Goal: Task Accomplishment & Management: Use online tool/utility

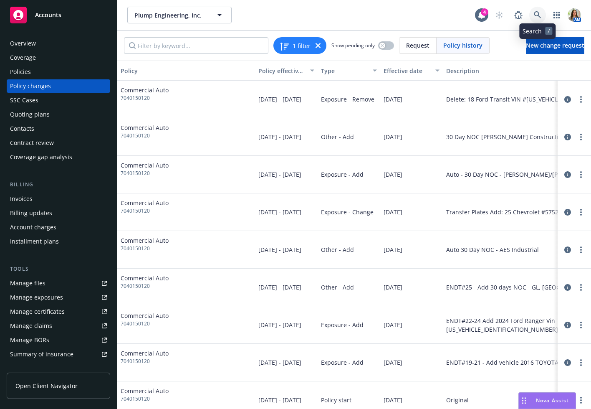
click at [536, 12] on icon at bounding box center [537, 14] width 7 height 7
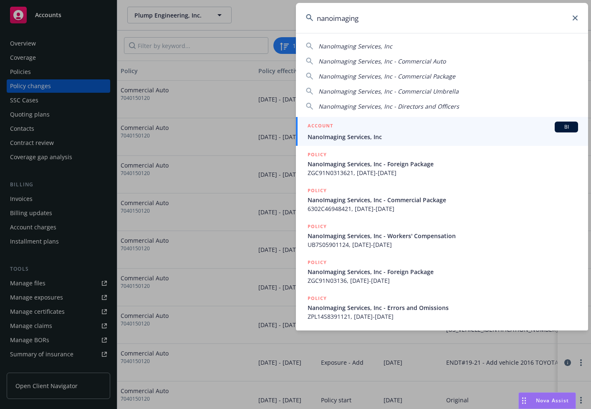
type input "nanoimaging"
click at [365, 134] on span "NanoImaging Services, Inc" at bounding box center [443, 136] width 271 height 9
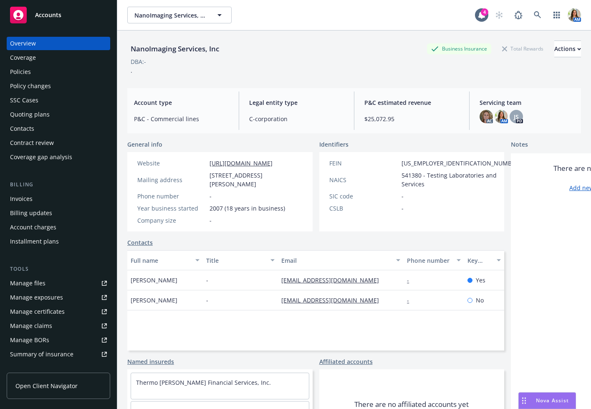
click at [34, 115] on div "Quoting plans" at bounding box center [30, 114] width 40 height 13
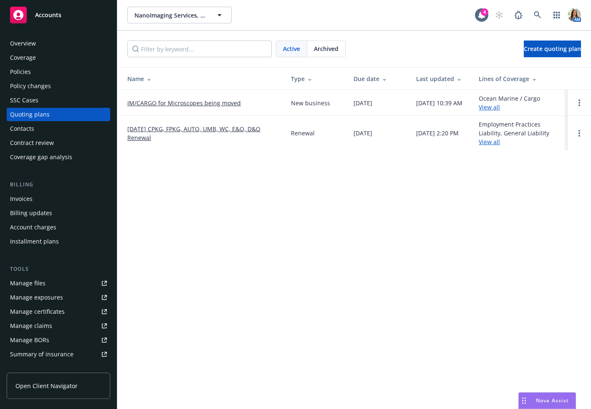
click at [127, 136] on link "09/01/25 CPKG, FPKG, AUTO, UMB, WC, E&O, D&O Renewal" at bounding box center [202, 133] width 150 height 18
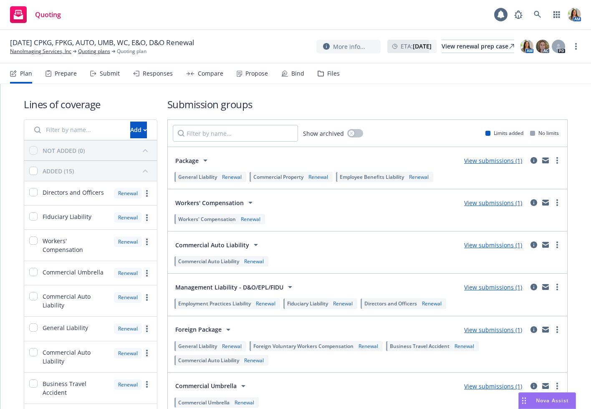
click at [327, 72] on div "Files" at bounding box center [333, 73] width 13 height 7
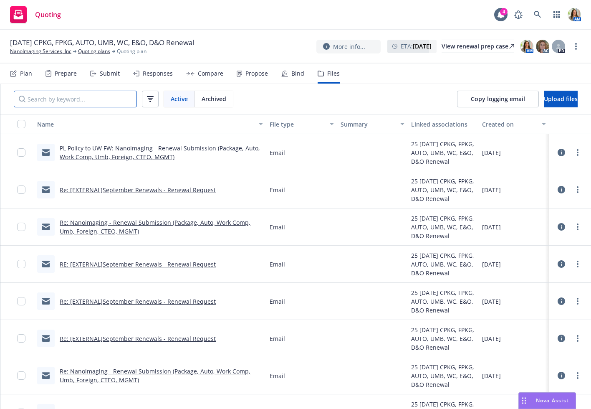
click at [89, 93] on input "Search by keyword..." at bounding box center [75, 99] width 123 height 17
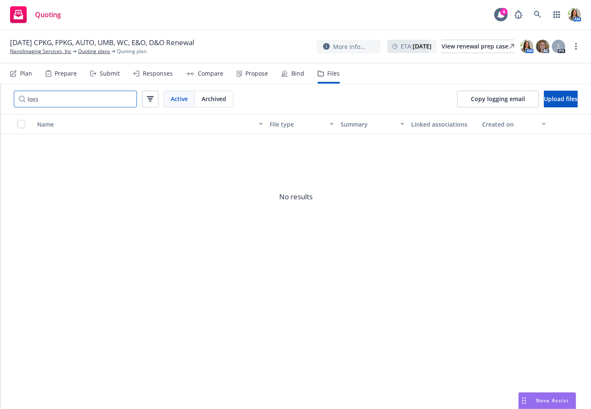
type input "loss"
click at [32, 51] on link "NanoImaging Services, Inc" at bounding box center [40, 52] width 61 height 8
click at [471, 100] on span "Copy logging email" at bounding box center [498, 99] width 54 height 8
click at [30, 51] on link "NanoImaging Services, Inc" at bounding box center [40, 52] width 61 height 8
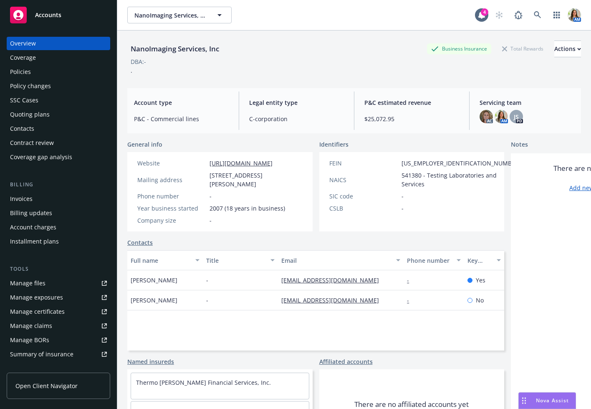
click at [27, 285] on div "Manage files" at bounding box center [28, 283] width 36 height 13
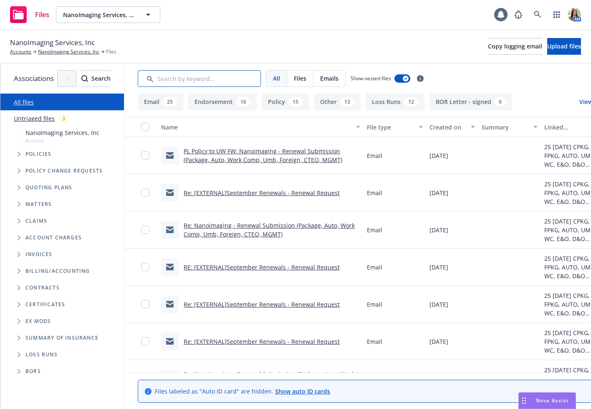
click at [199, 77] on input "Search by keyword..." at bounding box center [199, 78] width 123 height 17
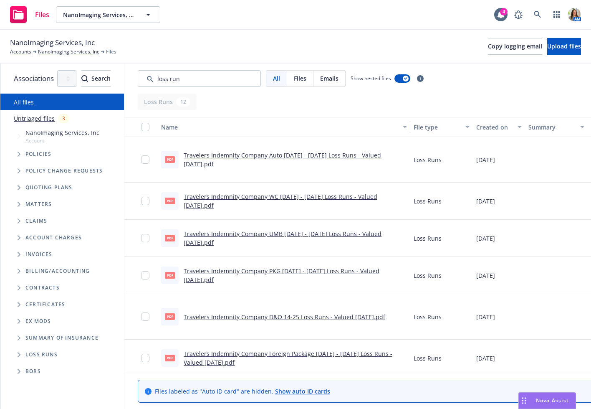
drag, startPoint x: 388, startPoint y: 130, endPoint x: 457, endPoint y: 130, distance: 68.5
click at [409, 130] on div "button" at bounding box center [406, 126] width 4 height 19
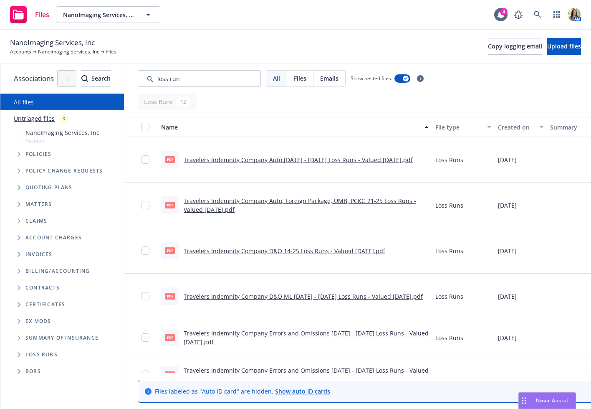
click at [412, 160] on link "Travelers Indemnity Company Auto 2021 - 2025 Loss Runs - Valued 2025-07-14.pdf" at bounding box center [298, 160] width 229 height 8
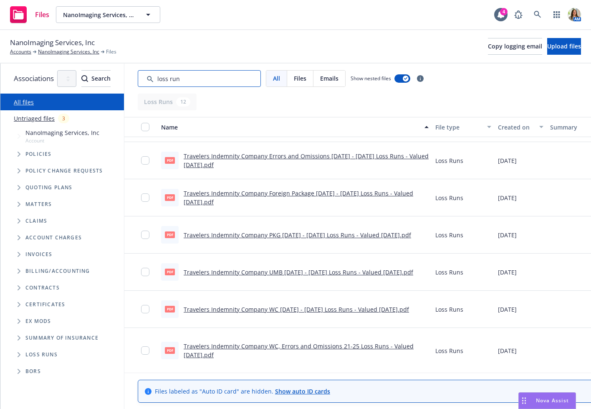
click at [230, 80] on input "Search by keyword..." at bounding box center [199, 78] width 123 height 17
type input "prote"
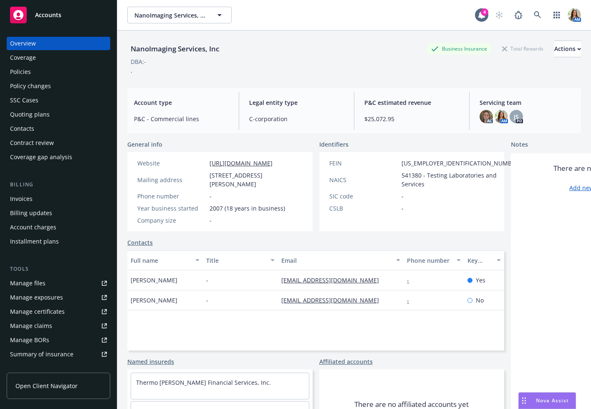
click at [41, 116] on div "Quoting plans" at bounding box center [30, 114] width 40 height 13
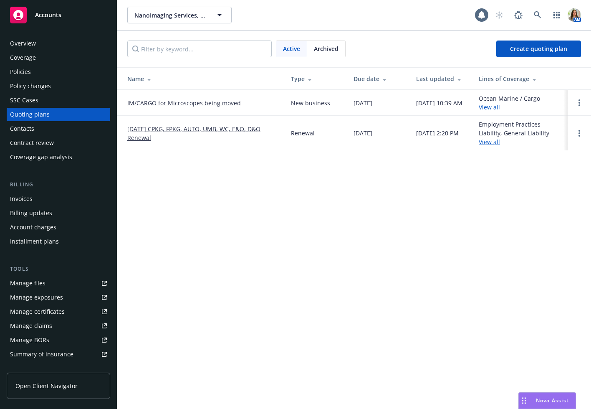
click at [44, 48] on div "Overview" at bounding box center [58, 43] width 97 height 13
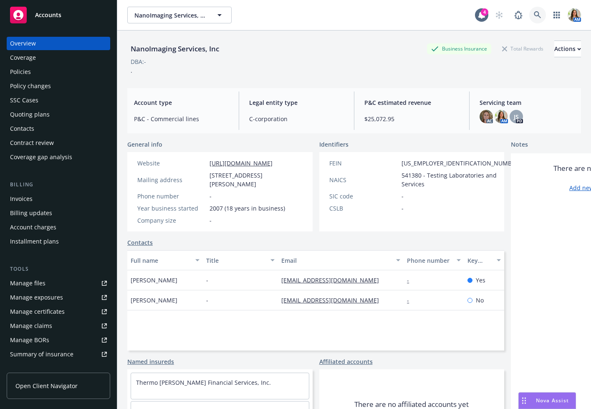
click at [536, 14] on icon at bounding box center [538, 15] width 8 height 8
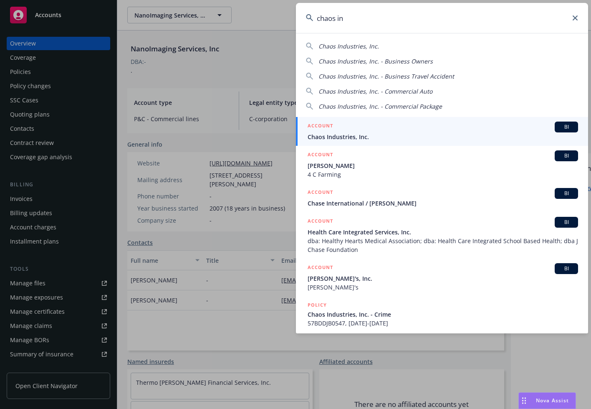
type input "chaos in"
click at [359, 131] on div "ACCOUNT BI" at bounding box center [443, 127] width 271 height 11
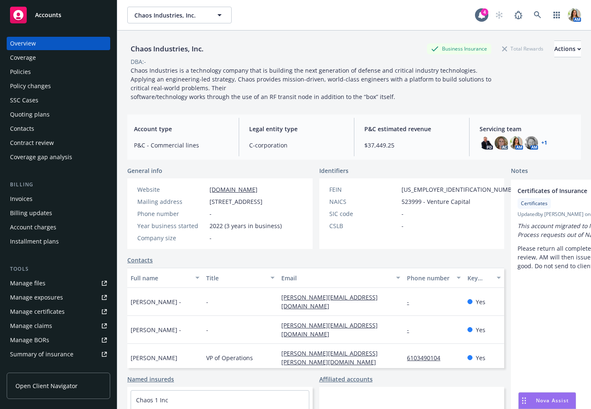
click at [44, 74] on div "Policies" at bounding box center [58, 71] width 97 height 13
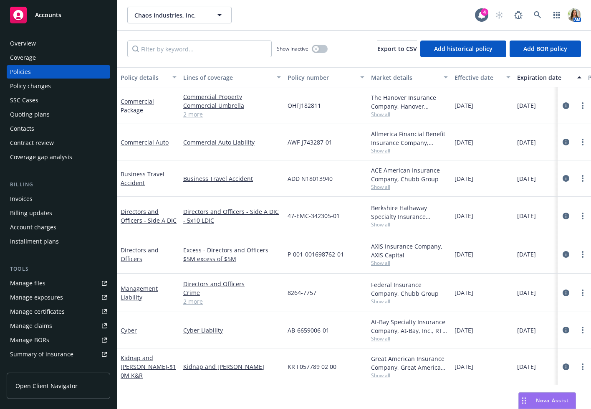
click at [194, 115] on link "2 more" at bounding box center [232, 114] width 98 height 9
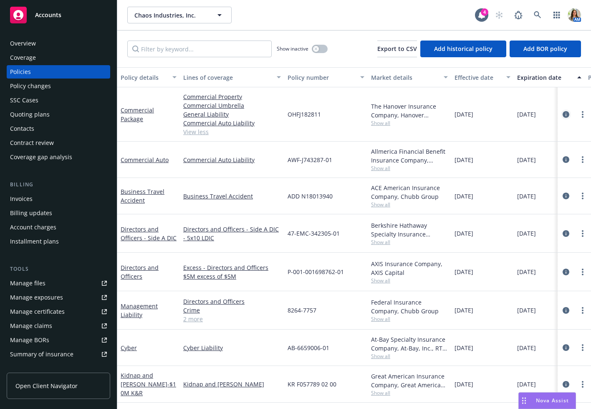
click at [566, 112] on icon "circleInformation" at bounding box center [566, 114] width 7 height 7
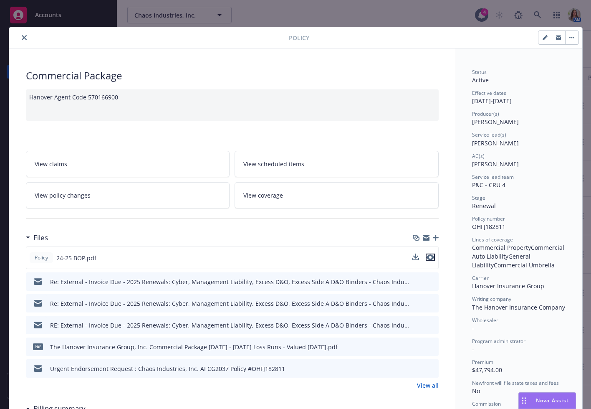
click at [433, 258] on icon "preview file" at bounding box center [431, 257] width 8 height 6
click at [26, 37] on icon "close" at bounding box center [24, 37] width 5 height 5
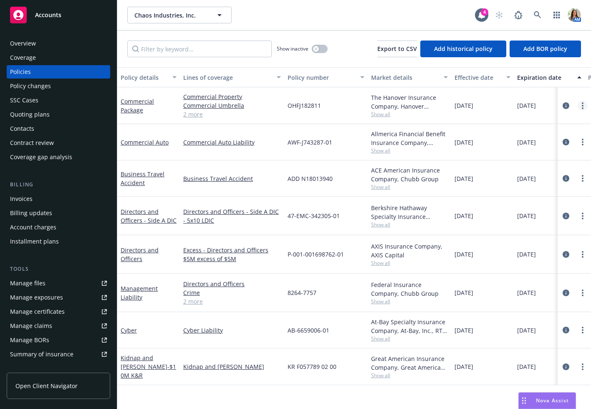
click at [585, 106] on link "more" at bounding box center [583, 106] width 10 height 10
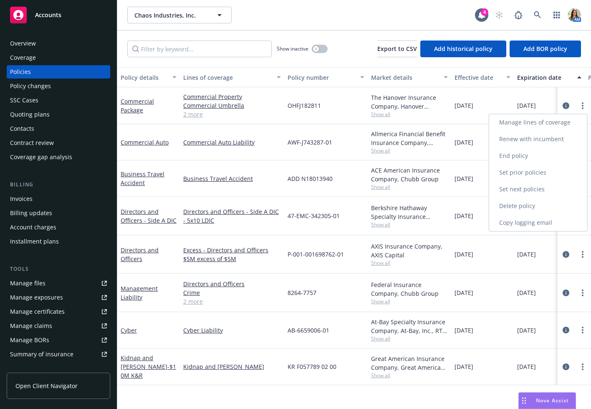
click at [513, 217] on link "Copy logging email" at bounding box center [539, 222] width 98 height 17
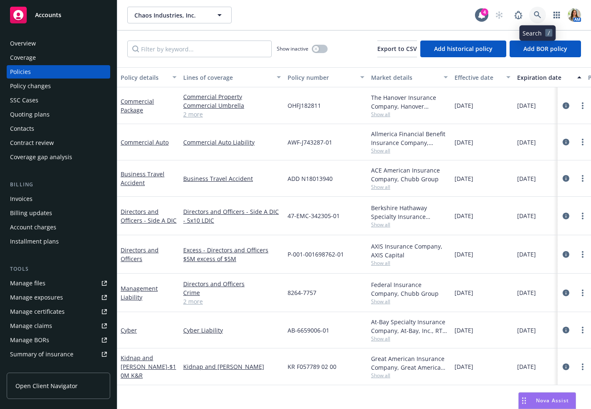
click at [537, 14] on icon at bounding box center [538, 15] width 8 height 8
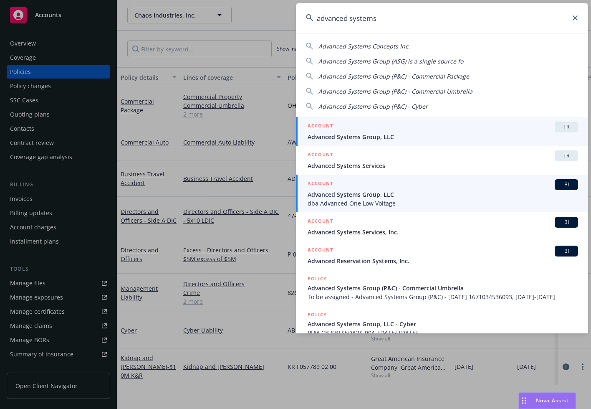
type input "advanced systems"
click at [383, 195] on span "Advanced Systems Group, LLC" at bounding box center [443, 194] width 271 height 9
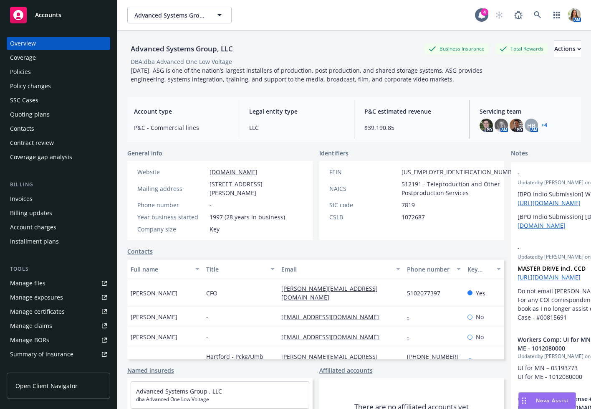
click at [42, 315] on div "Manage certificates" at bounding box center [37, 311] width 55 height 13
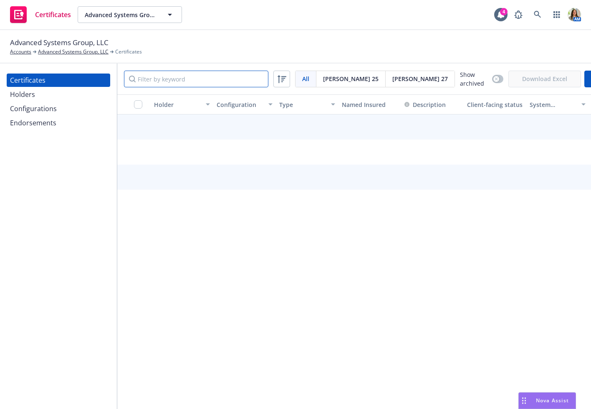
click at [161, 78] on input "Filter by keyword" at bounding box center [196, 79] width 145 height 17
type input "apple"
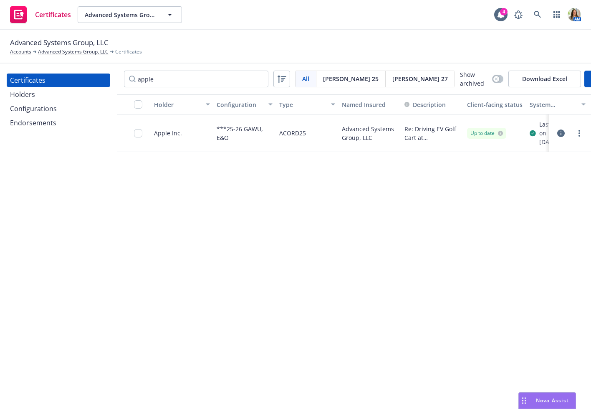
click at [563, 137] on icon "button" at bounding box center [562, 133] width 8 height 8
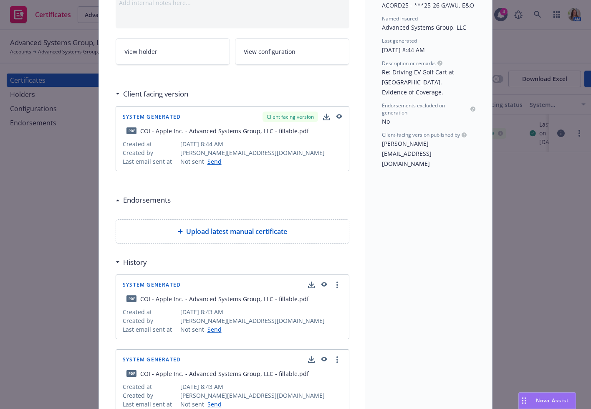
scroll to position [103, 0]
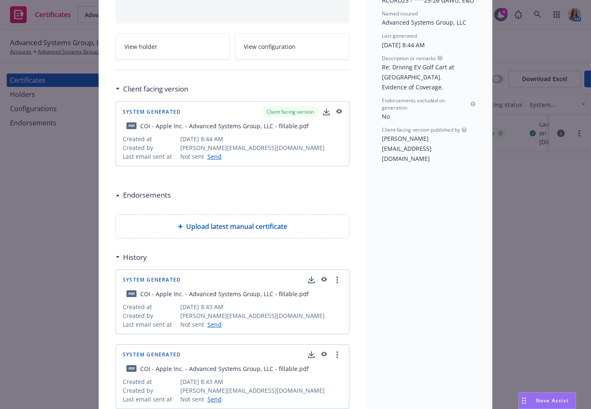
click at [342, 112] on icon "button" at bounding box center [339, 112] width 8 height 6
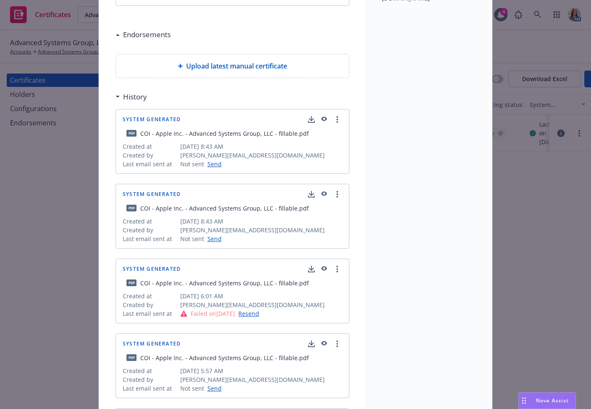
scroll to position [0, 0]
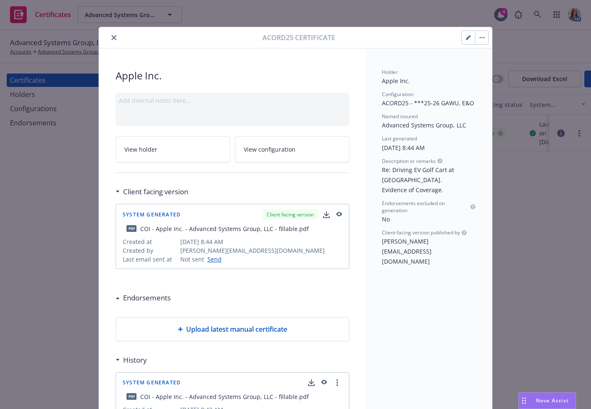
click at [117, 39] on button "close" at bounding box center [114, 38] width 10 height 10
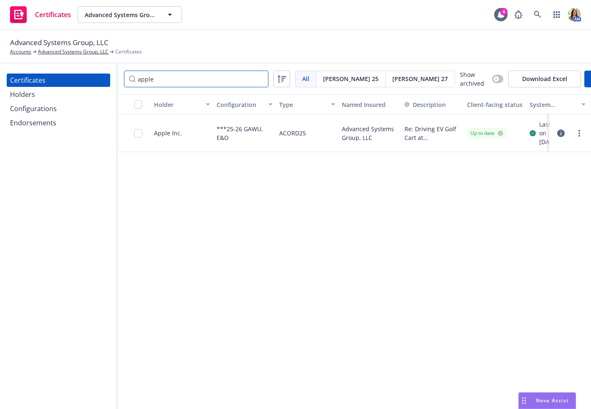
click at [231, 83] on input "apple" at bounding box center [196, 79] width 145 height 17
click at [261, 79] on input "apple" at bounding box center [196, 79] width 145 height 17
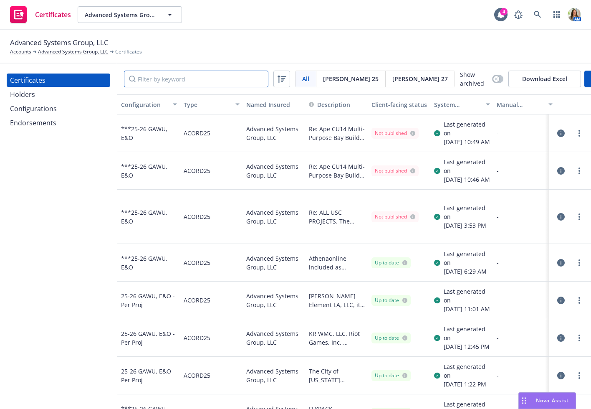
scroll to position [0, 102]
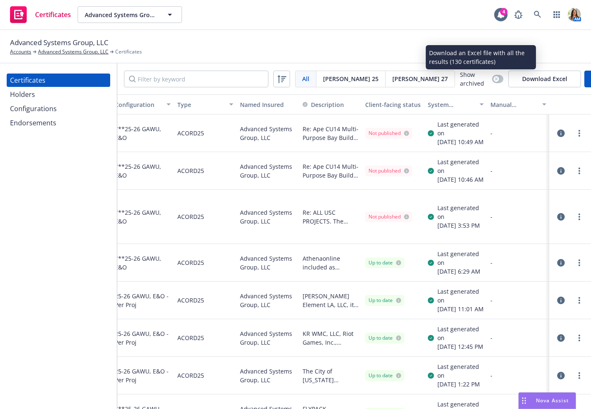
click at [455, 100] on div "System certificate last generated" at bounding box center [451, 104] width 47 height 9
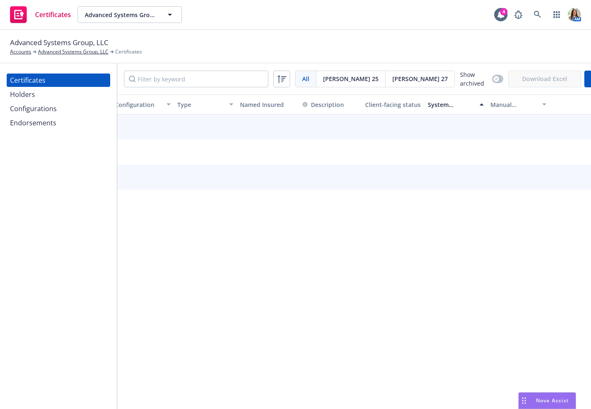
click at [455, 100] on div "System certificate last generated" at bounding box center [451, 104] width 47 height 9
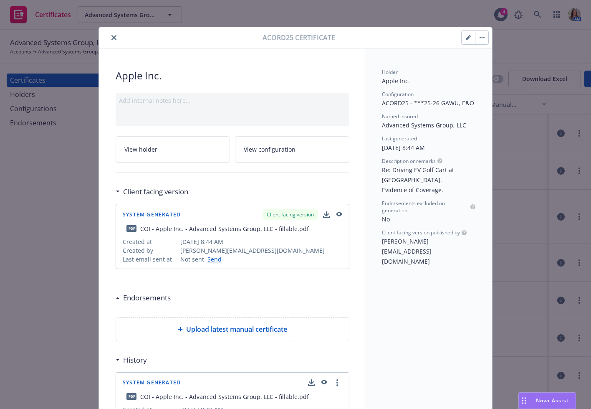
click at [116, 37] on icon "close" at bounding box center [114, 37] width 5 height 5
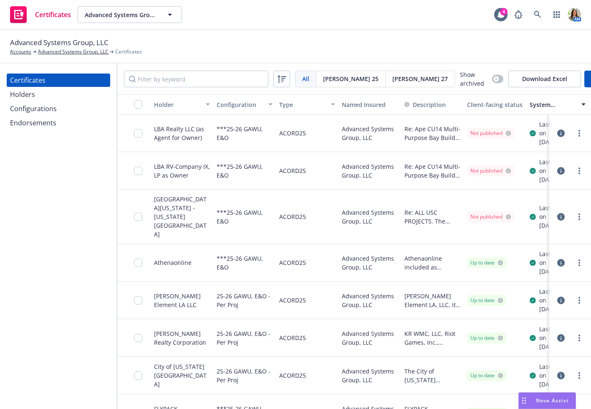
click at [560, 137] on icon "button" at bounding box center [562, 133] width 8 height 8
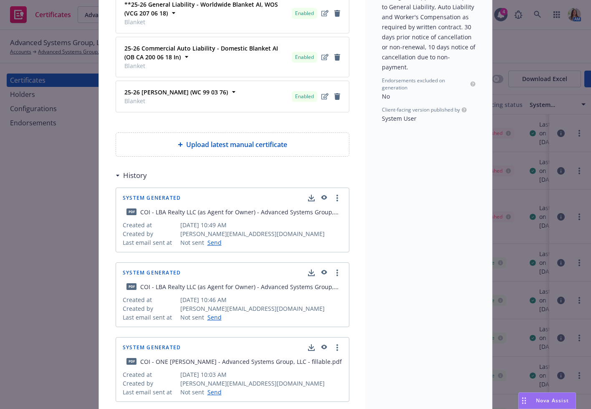
scroll to position [301, 0]
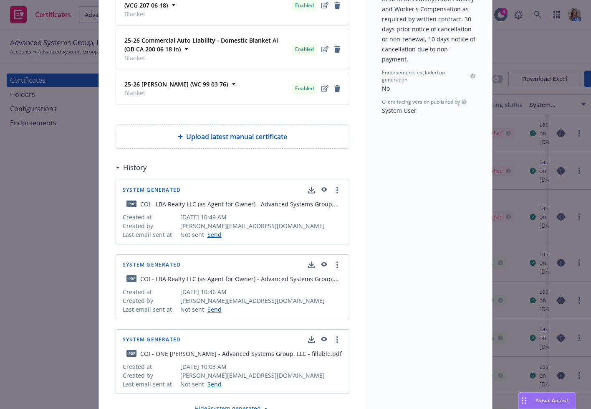
click at [325, 189] on icon "button" at bounding box center [324, 190] width 8 height 6
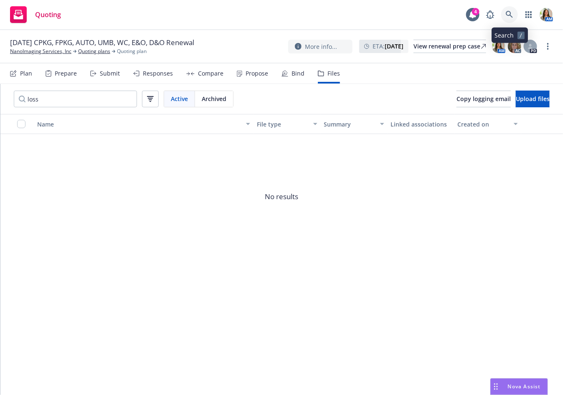
click at [507, 11] on icon at bounding box center [510, 15] width 8 height 8
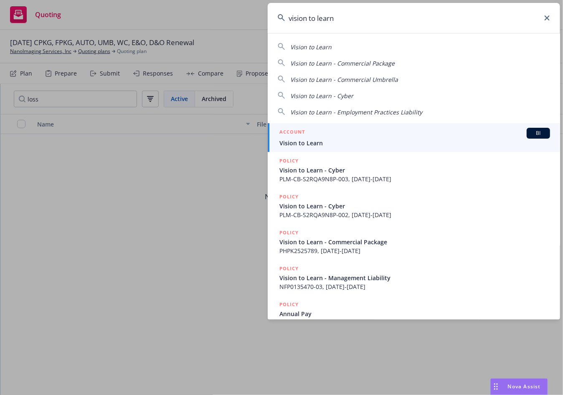
type input "vision to learn"
click at [379, 130] on div "ACCOUNT BI" at bounding box center [414, 133] width 271 height 11
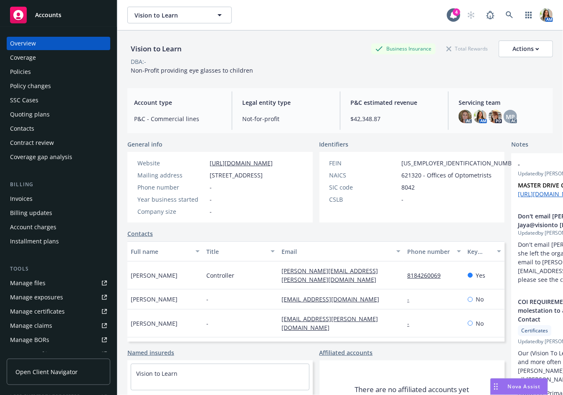
click at [63, 69] on div "Policies" at bounding box center [58, 71] width 97 height 13
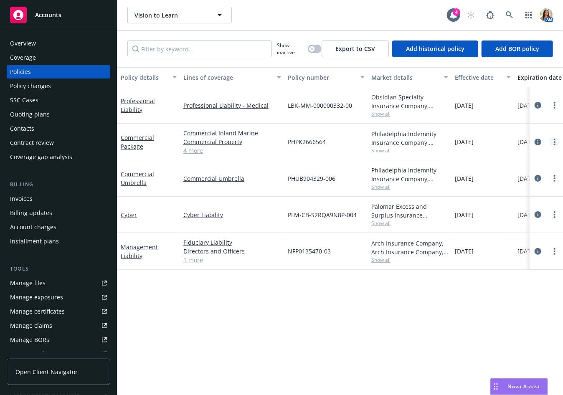
click at [555, 144] on circle "more" at bounding box center [555, 145] width 2 height 2
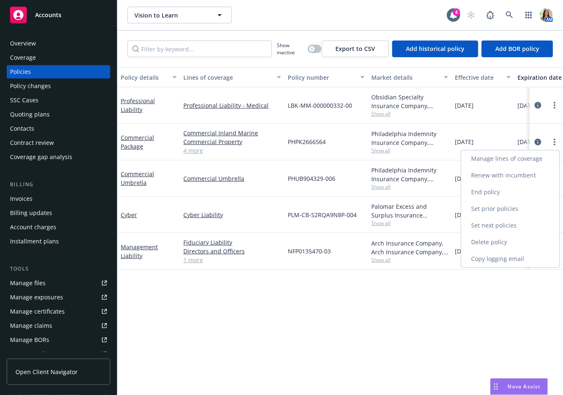
click at [510, 256] on link "Copy logging email" at bounding box center [511, 259] width 98 height 17
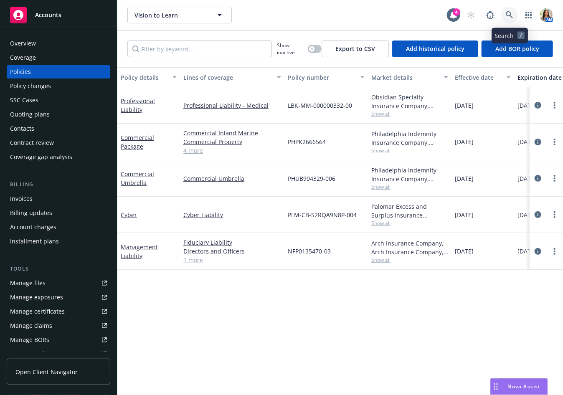
click at [506, 12] on icon at bounding box center [510, 15] width 8 height 8
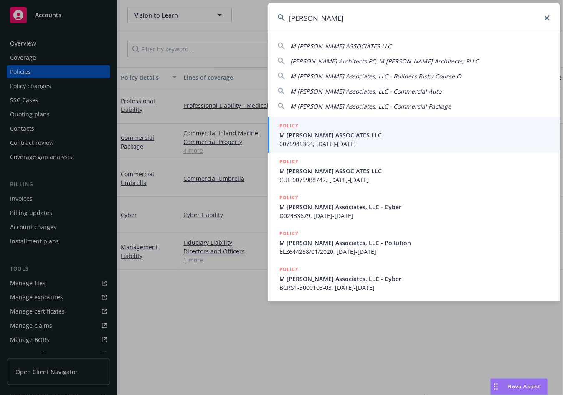
type input "m moser"
click at [325, 136] on span "M MOSER ASSOCIATES LLC" at bounding box center [414, 135] width 271 height 9
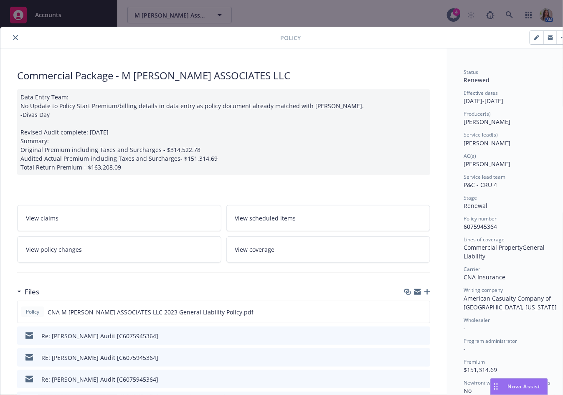
click at [290, 16] on div "Policy Commercial Package - M MOSER ASSOCIATES LLC Data Entry Team: No Update t…" at bounding box center [281, 197] width 563 height 395
click at [13, 34] on button "close" at bounding box center [15, 38] width 10 height 10
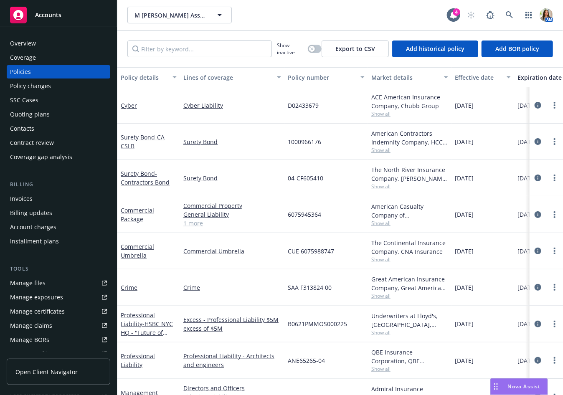
click at [53, 114] on div "Quoting plans" at bounding box center [58, 114] width 97 height 13
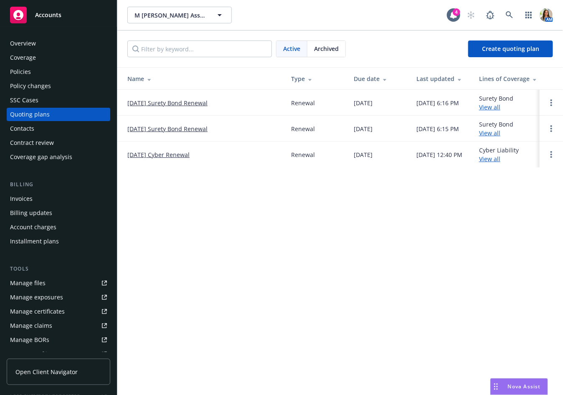
click at [160, 157] on link "09/18/25 Cyber Renewal" at bounding box center [158, 154] width 62 height 9
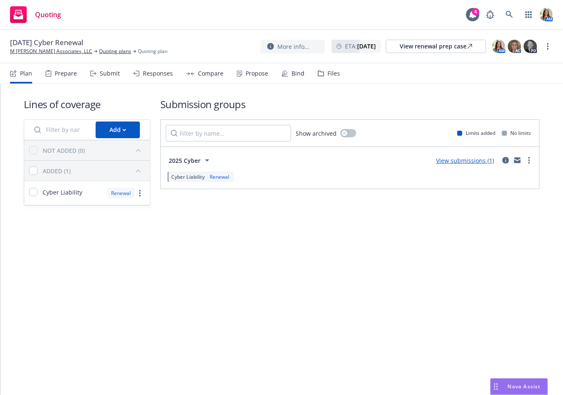
click at [159, 75] on div "Responses" at bounding box center [158, 73] width 30 height 7
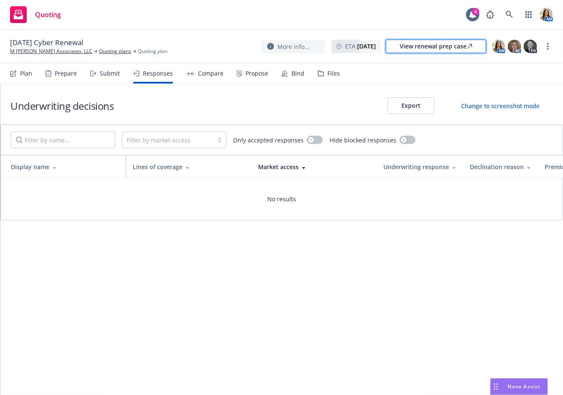
click at [432, 46] on div "View renewal prep case" at bounding box center [436, 46] width 73 height 13
click at [510, 15] on icon at bounding box center [510, 15] width 8 height 8
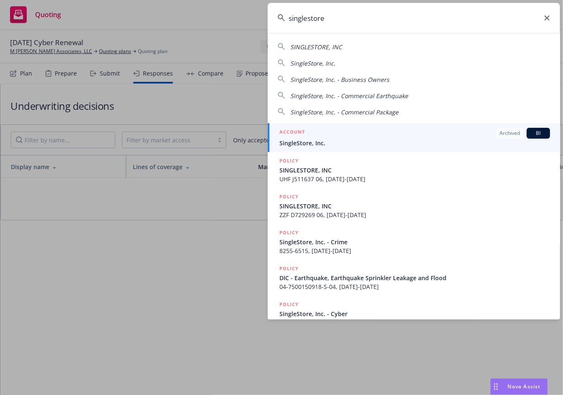
type input "singlestore"
click at [374, 139] on span "SingleStore, Inc." at bounding box center [414, 143] width 271 height 9
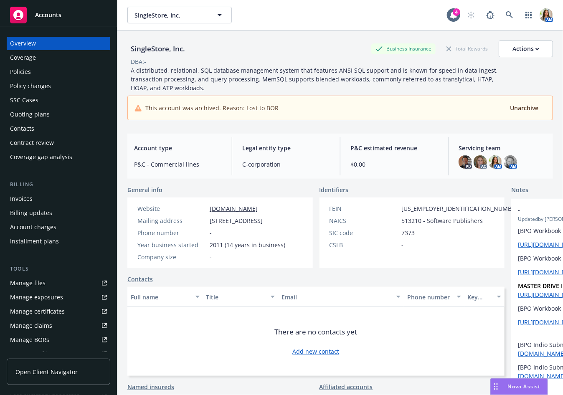
click at [53, 286] on link "Manage files" at bounding box center [59, 283] width 104 height 13
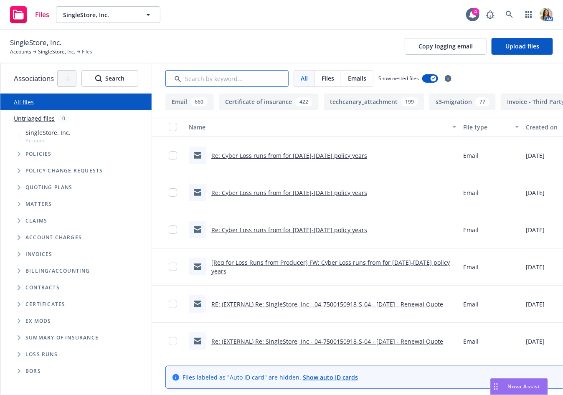
click at [193, 75] on input "Search by keyword..." at bounding box center [226, 78] width 123 height 17
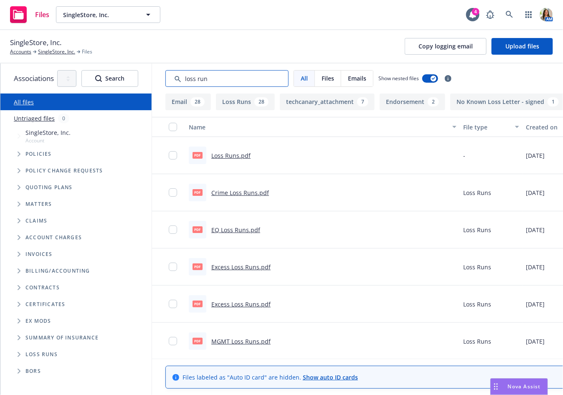
type input "loss run"
click at [545, 132] on button "Created on" at bounding box center [549, 127] width 52 height 20
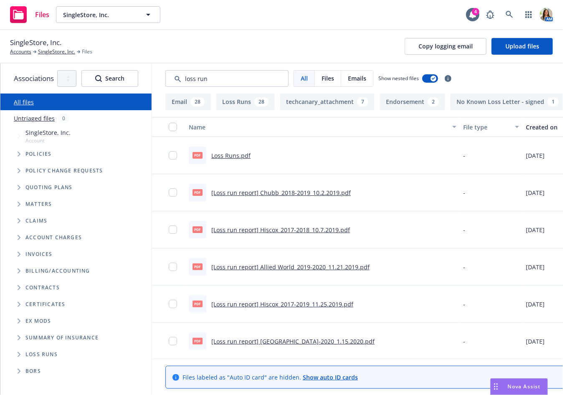
click at [545, 132] on button "Created on" at bounding box center [549, 127] width 52 height 20
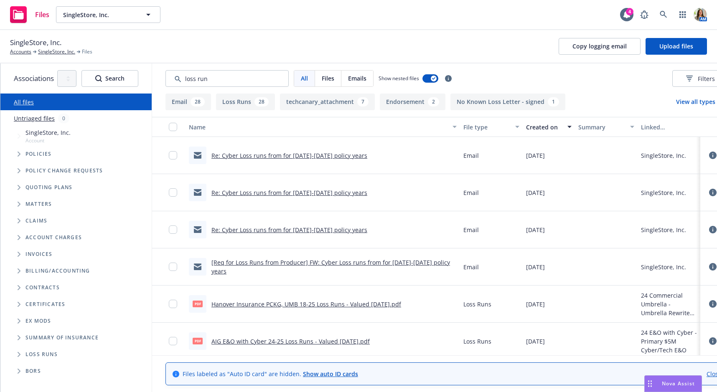
click at [301, 153] on link "Re: Cyber Loss runs from for [DATE]-[DATE] policy years" at bounding box center [289, 156] width 156 height 8
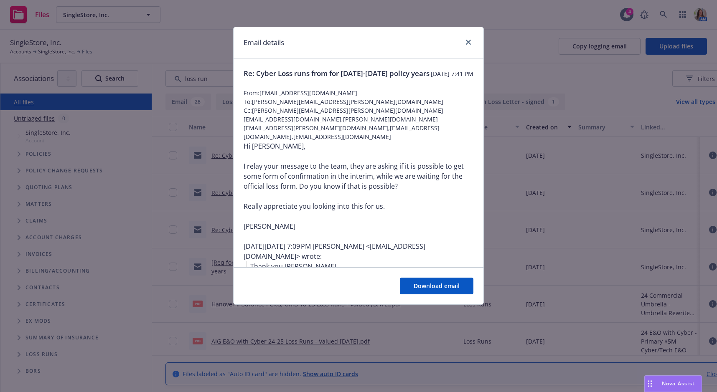
click at [472, 37] on div at bounding box center [466, 42] width 13 height 11
click at [473, 43] on div "Email details" at bounding box center [358, 42] width 250 height 31
click at [466, 41] on icon "close" at bounding box center [468, 42] width 5 height 5
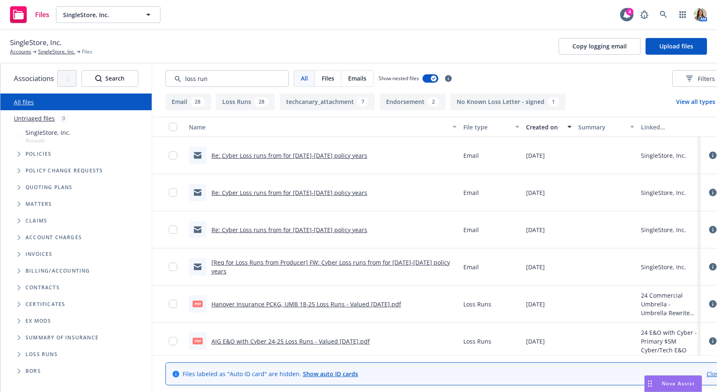
click at [353, 266] on link "[Req for Loss Runs from Producer] FW: Cyber Loss runs from for 2022-2024 policy…" at bounding box center [330, 267] width 239 height 17
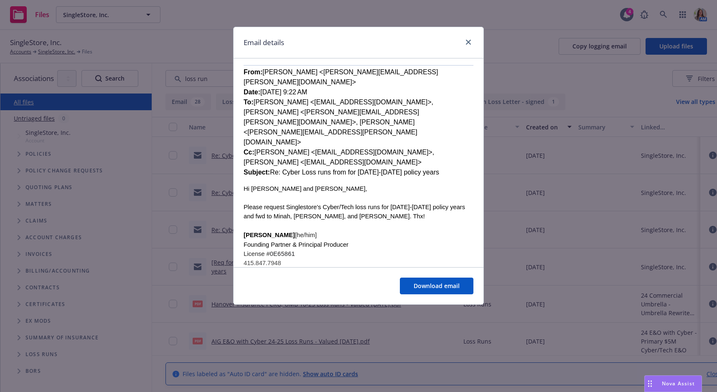
scroll to position [232, 0]
click at [469, 42] on icon "close" at bounding box center [468, 42] width 5 height 5
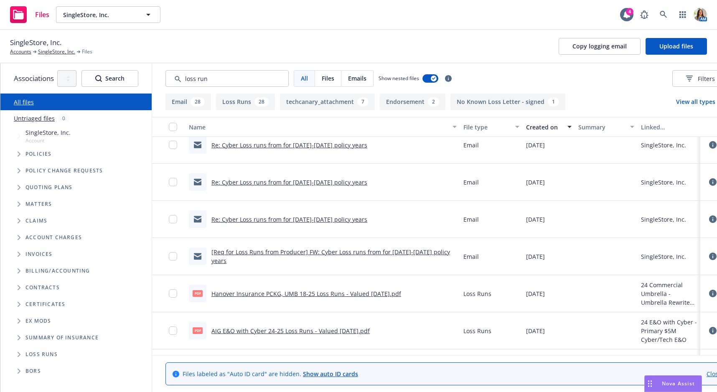
scroll to position [13, 0]
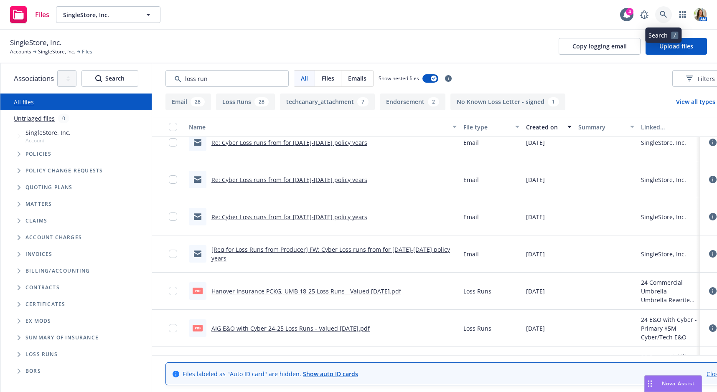
click at [563, 8] on link at bounding box center [663, 14] width 17 height 17
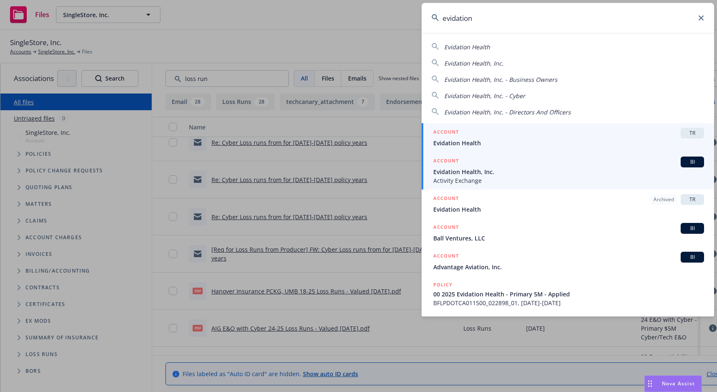
type input "evidation"
click at [448, 171] on span "Evidation Health, Inc." at bounding box center [568, 171] width 271 height 9
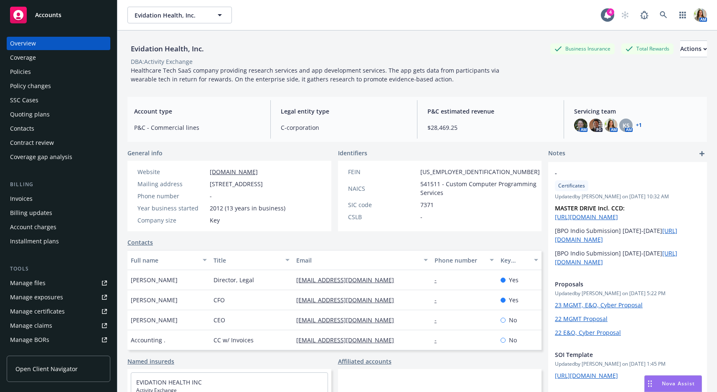
click at [33, 287] on div "Manage files" at bounding box center [28, 283] width 36 height 13
click at [66, 79] on div "Policy changes" at bounding box center [58, 85] width 97 height 13
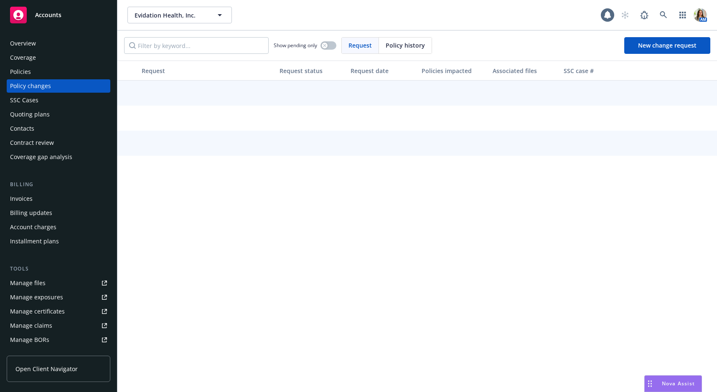
click at [66, 71] on div "Policies" at bounding box center [58, 71] width 97 height 13
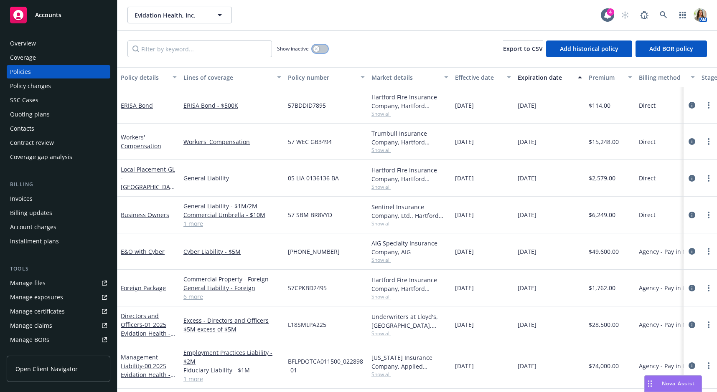
click at [325, 48] on button "button" at bounding box center [320, 49] width 16 height 8
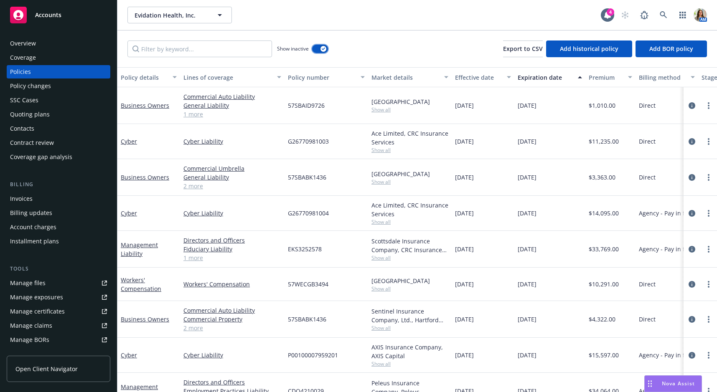
click at [319, 46] on button "button" at bounding box center [320, 49] width 16 height 8
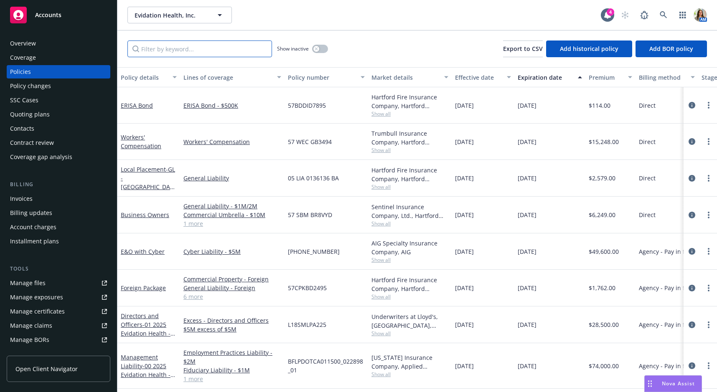
click at [251, 48] on input "Filter by keyword..." at bounding box center [199, 49] width 145 height 17
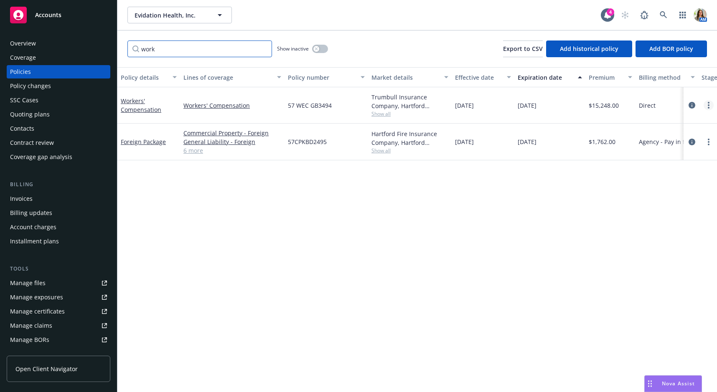
type input "work"
click at [710, 106] on link "more" at bounding box center [708, 105] width 10 height 10
click at [655, 217] on link "Copy logging email" at bounding box center [664, 222] width 98 height 17
click at [663, 15] on icon at bounding box center [664, 15] width 8 height 8
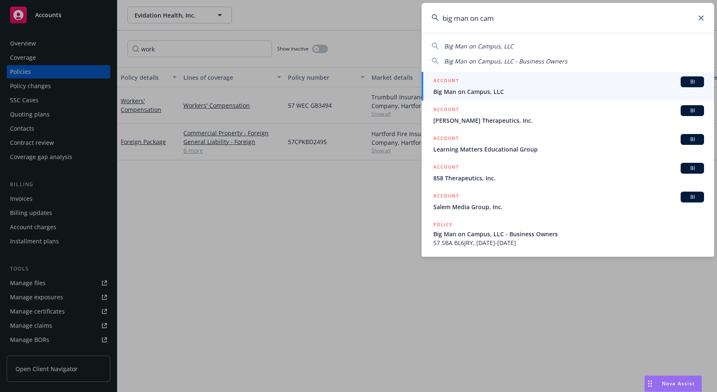
type input "big man on cam"
click at [523, 85] on div "ACCOUNT BI" at bounding box center [568, 81] width 271 height 11
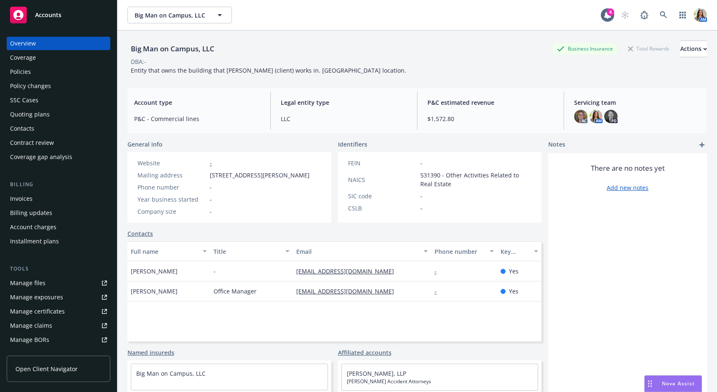
click at [45, 117] on div "Quoting plans" at bounding box center [30, 114] width 40 height 13
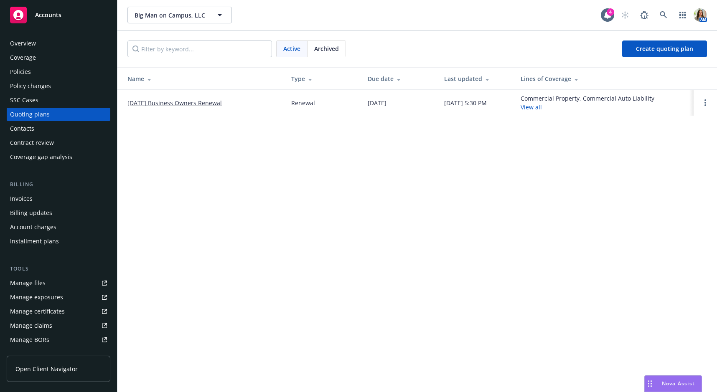
click at [200, 106] on link "10/26/25 Business Owners Renewal" at bounding box center [174, 103] width 94 height 9
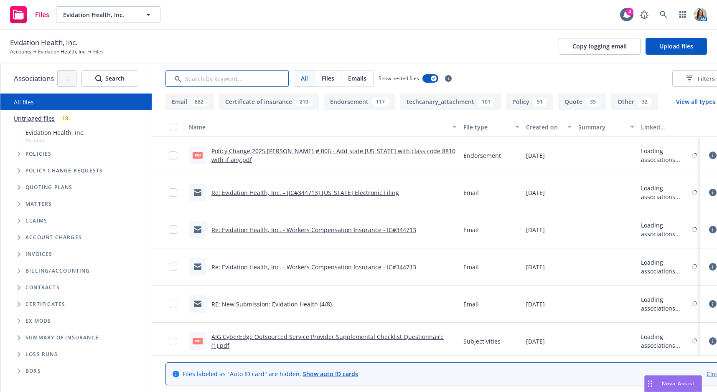
click at [188, 79] on input "Search by keyword..." at bounding box center [226, 78] width 123 height 17
type input "i"
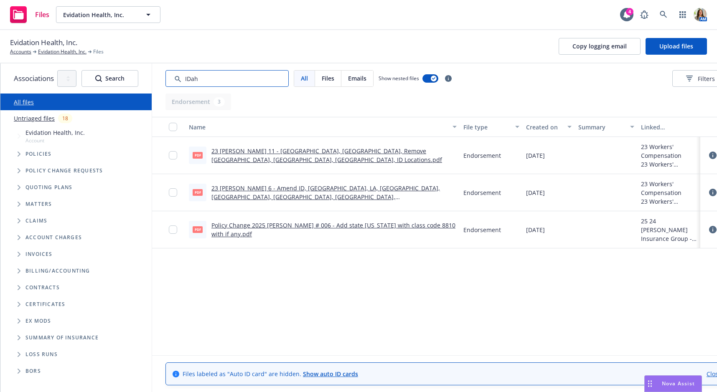
type input "IDaho"
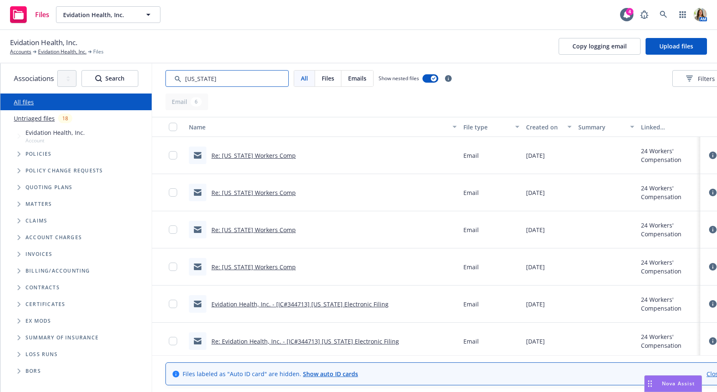
scroll to position [4, 0]
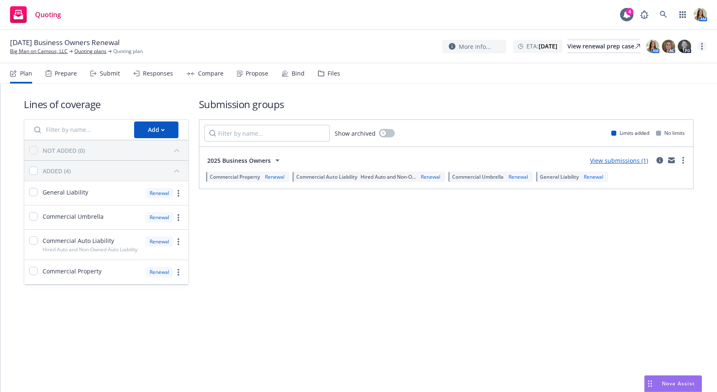
click at [703, 48] on link "more" at bounding box center [702, 46] width 10 height 10
click at [683, 66] on link "Copy logging email" at bounding box center [659, 63] width 93 height 17
click at [568, 40] on div "View renewal prep case" at bounding box center [603, 46] width 73 height 13
click at [661, 13] on icon at bounding box center [664, 15] width 8 height 8
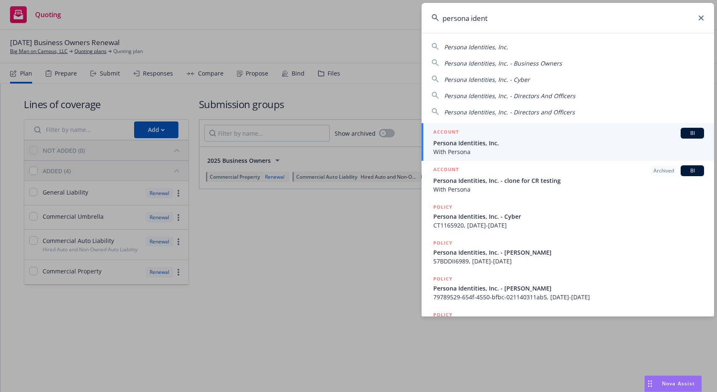
type input "persona ident"
click at [499, 135] on div "ACCOUNT BI" at bounding box center [568, 133] width 271 height 11
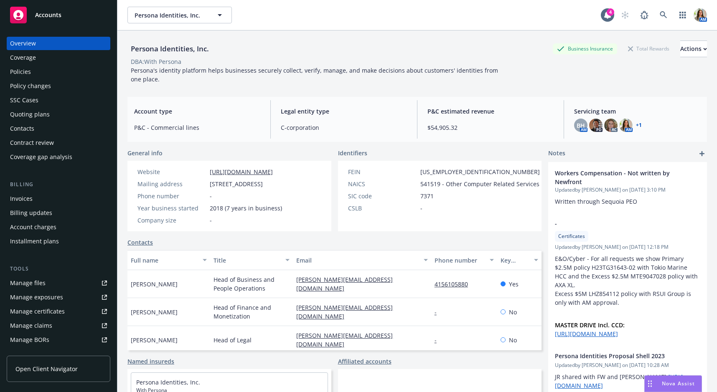
click at [51, 117] on div "Quoting plans" at bounding box center [58, 114] width 97 height 13
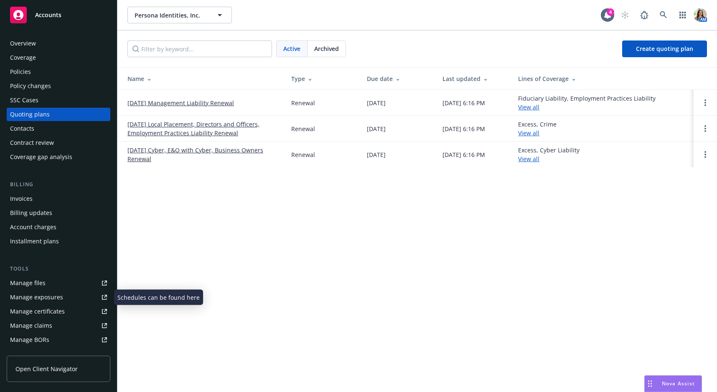
click at [60, 291] on div "Manage exposures" at bounding box center [36, 297] width 53 height 13
click at [60, 279] on link "Manage files" at bounding box center [59, 283] width 104 height 13
click at [666, 13] on icon at bounding box center [664, 15] width 8 height 8
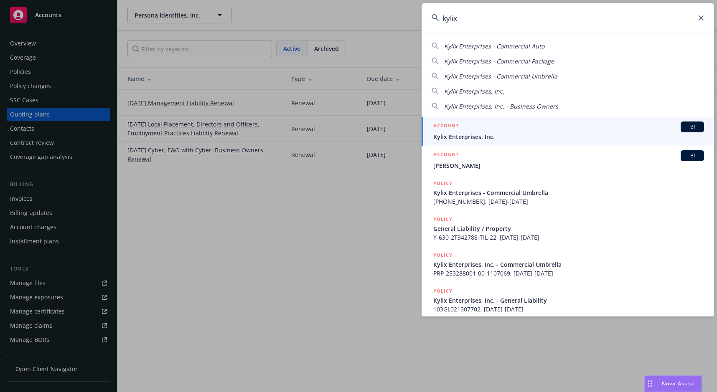
type input "kylix"
click at [512, 122] on div "ACCOUNT BI" at bounding box center [568, 127] width 271 height 11
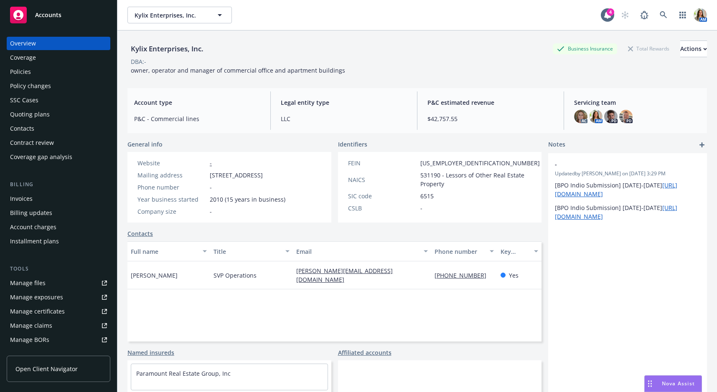
click at [27, 71] on div "Policies" at bounding box center [20, 71] width 21 height 13
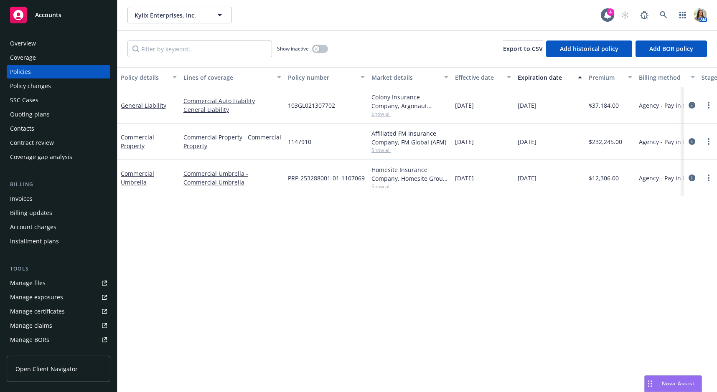
click at [69, 114] on div "Quoting plans" at bounding box center [58, 114] width 97 height 13
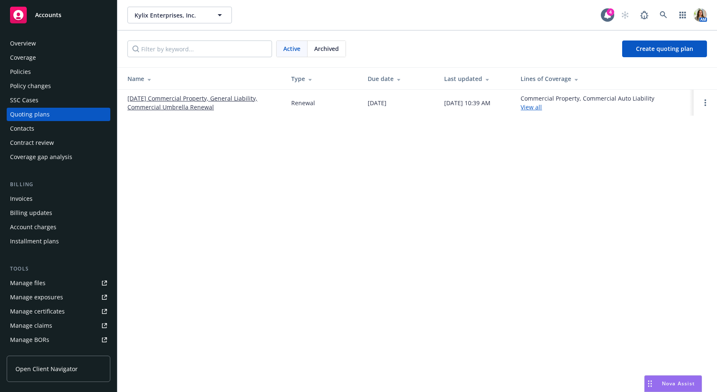
click at [171, 104] on link "03/13/25 Commercial Property, General Liability, Commercial Umbrella Renewal" at bounding box center [202, 103] width 150 height 18
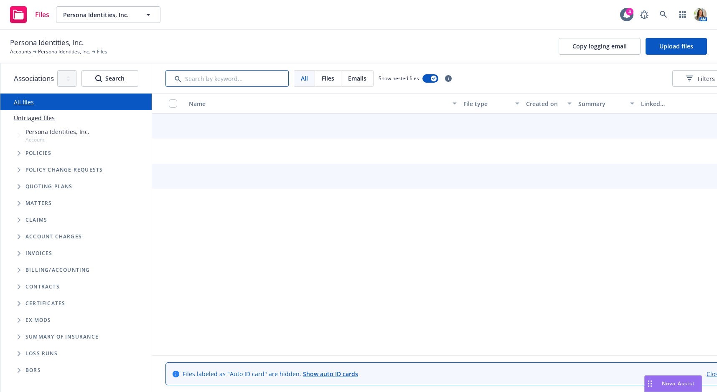
click at [225, 70] on input "Search by keyword..." at bounding box center [226, 78] width 123 height 17
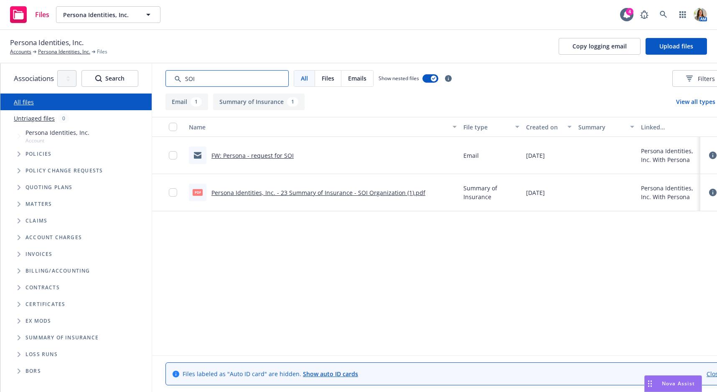
type input "SOI"
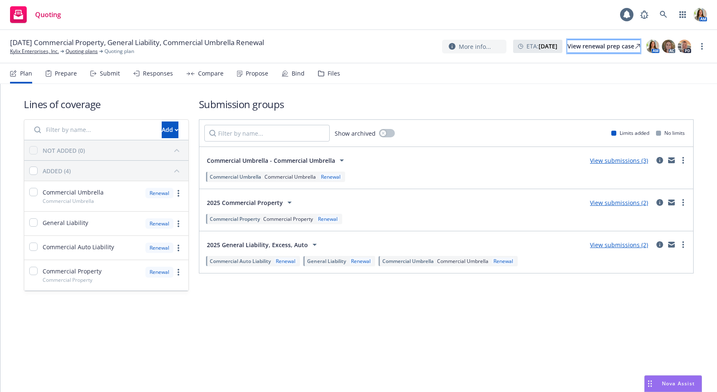
click at [574, 47] on div "View renewal prep case" at bounding box center [603, 46] width 73 height 13
click at [703, 46] on link "more" at bounding box center [702, 46] width 10 height 10
click at [652, 126] on link "Archive quoting plan" at bounding box center [659, 130] width 93 height 17
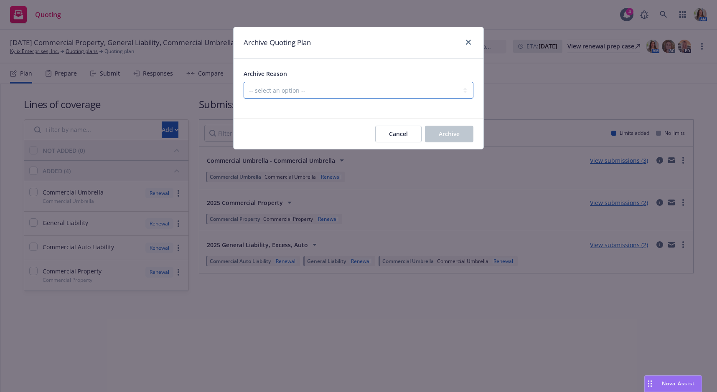
click at [309, 86] on select "-- select an option -- All policies in this renewal plan are auto-renewed Creat…" at bounding box center [359, 90] width 230 height 17
select select "ARCHIVED_RENEWAL_COMPLETED"
click at [244, 82] on select "-- select an option -- All policies in this renewal plan are auto-renewed Creat…" at bounding box center [359, 90] width 230 height 17
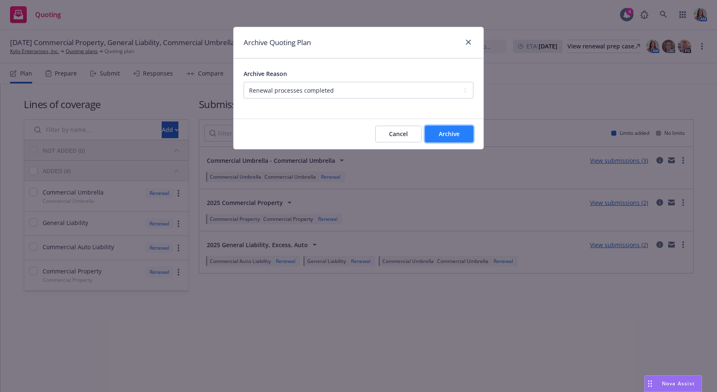
click at [462, 139] on button "Archive" at bounding box center [449, 134] width 48 height 17
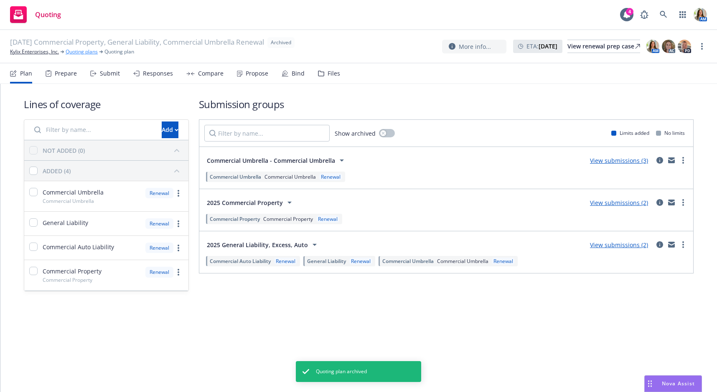
click at [81, 52] on link "Quoting plans" at bounding box center [82, 52] width 32 height 8
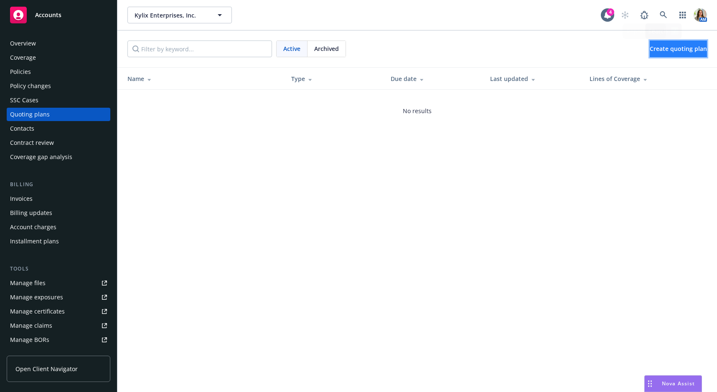
click at [662, 43] on link "Create quoting plan" at bounding box center [678, 49] width 57 height 17
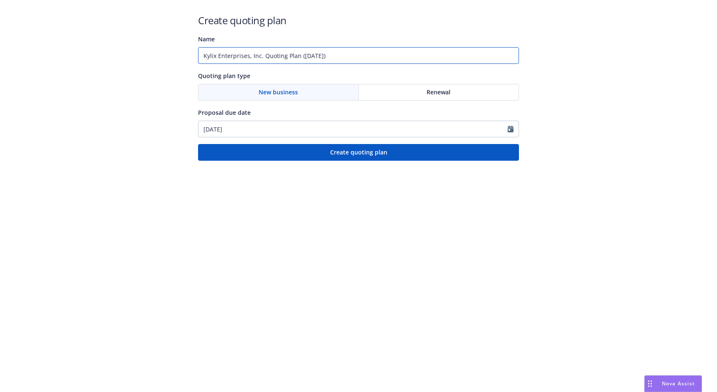
click at [350, 58] on input "Kylix Enterprises, Inc. Quoting Plan (2025-08-23)" at bounding box center [358, 55] width 321 height 17
drag, startPoint x: 350, startPoint y: 58, endPoint x: 260, endPoint y: 58, distance: 89.8
click at [260, 58] on input "Kylix Enterprises, Inc. Quoting Plan (2025-08-23)" at bounding box center [358, 55] width 321 height 17
type input "200 Sheridan HOA"
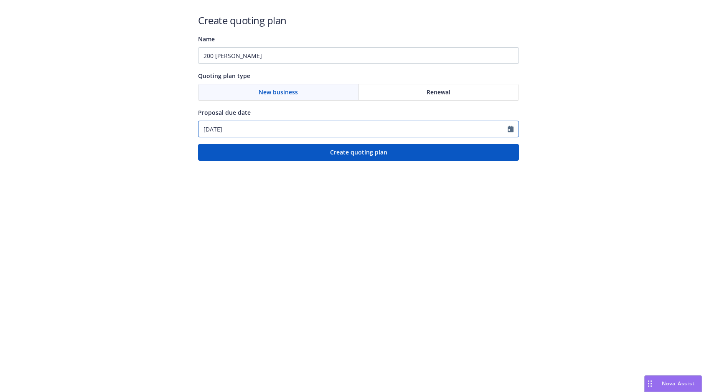
select select "8"
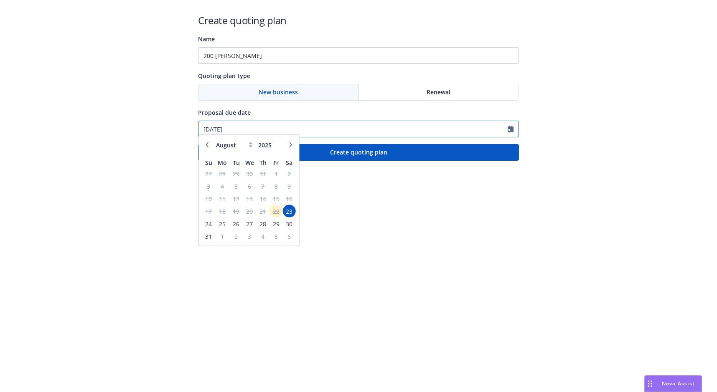
click at [305, 129] on input "08/23/2025" at bounding box center [352, 129] width 309 height 16
click at [220, 241] on span "1" at bounding box center [222, 240] width 13 height 10
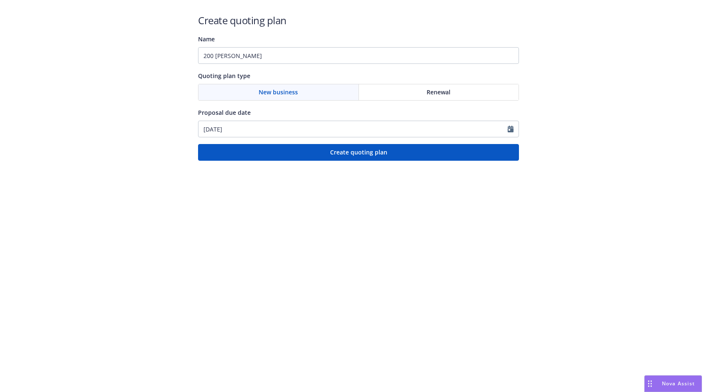
type input "09/01/2025"
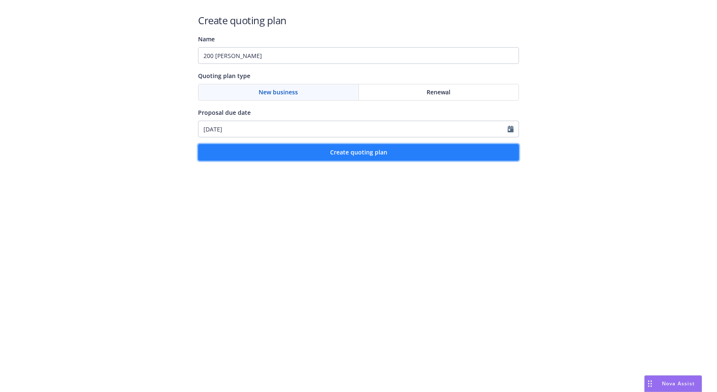
click at [330, 158] on button "Create quoting plan" at bounding box center [358, 152] width 321 height 17
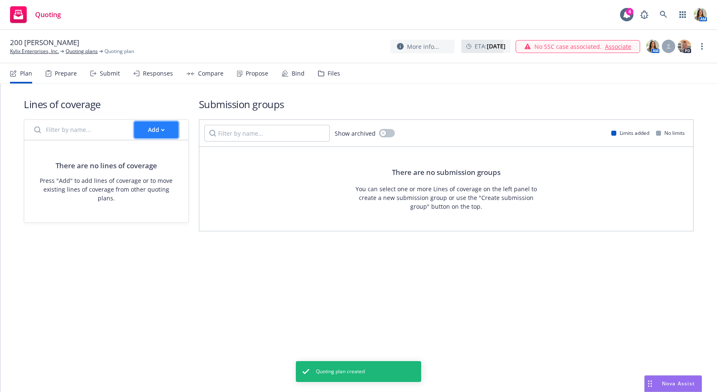
click at [156, 135] on div "Add" at bounding box center [156, 130] width 17 height 16
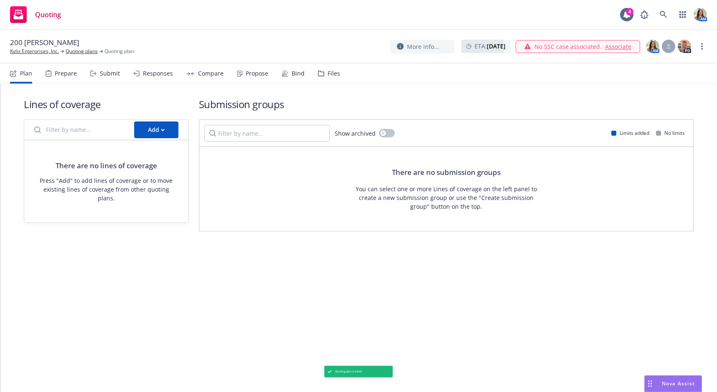
click at [493, 167] on div "There are no submission groups" at bounding box center [446, 172] width 109 height 11
click at [701, 47] on icon "more" at bounding box center [702, 46] width 2 height 7
click at [683, 61] on link "Copy logging email" at bounding box center [659, 63] width 93 height 17
click at [703, 49] on link "more" at bounding box center [702, 46] width 10 height 10
click at [681, 60] on link "Copy logging email" at bounding box center [659, 63] width 93 height 17
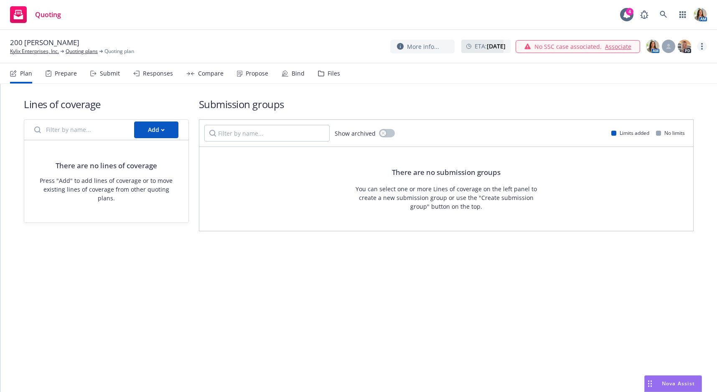
click at [700, 42] on link "more" at bounding box center [702, 46] width 10 height 10
click at [666, 65] on link "Copy logging email" at bounding box center [659, 63] width 93 height 17
click at [26, 51] on link "Kylix Enterprises, Inc." at bounding box center [34, 52] width 49 height 8
click at [702, 48] on icon "more" at bounding box center [702, 46] width 2 height 7
click at [650, 66] on link "Copy logging email" at bounding box center [659, 63] width 93 height 17
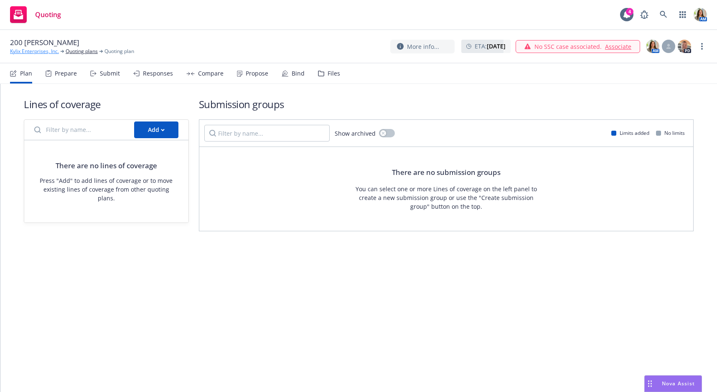
click at [28, 55] on link "Kylix Enterprises, Inc." at bounding box center [34, 52] width 49 height 8
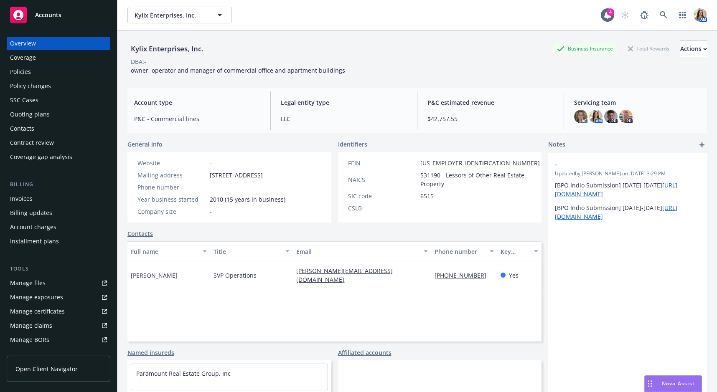
click at [24, 79] on div "Overview Coverage Policies Policy changes SSC Cases Quoting plans Contacts Cont…" at bounding box center [59, 100] width 104 height 127
click at [23, 77] on div "Policies" at bounding box center [20, 71] width 21 height 13
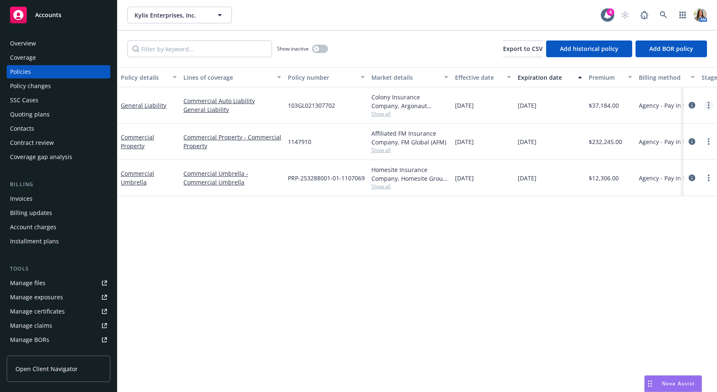
click at [708, 107] on icon "more" at bounding box center [709, 105] width 2 height 7
click at [639, 223] on link "Copy logging email" at bounding box center [664, 222] width 98 height 17
drag, startPoint x: 288, startPoint y: 104, endPoint x: 353, endPoint y: 104, distance: 64.7
click at [353, 104] on div "103GL021307702" at bounding box center [326, 105] width 84 height 36
copy span "103GL021307702"
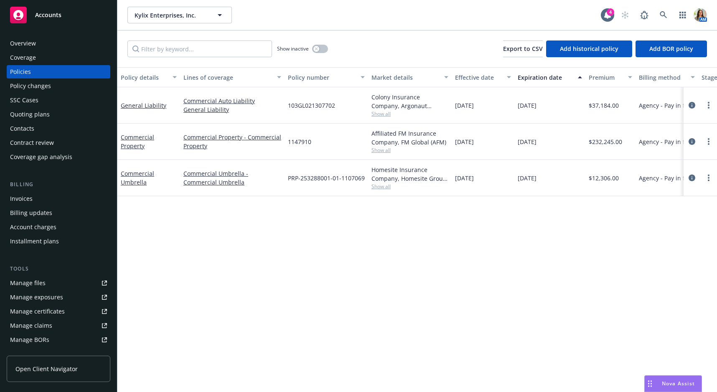
click at [292, 140] on span "1147910" at bounding box center [299, 141] width 23 height 9
copy span "1147910"
click at [708, 141] on circle "more" at bounding box center [709, 142] width 2 height 2
click at [632, 265] on link "Copy logging email" at bounding box center [664, 259] width 98 height 17
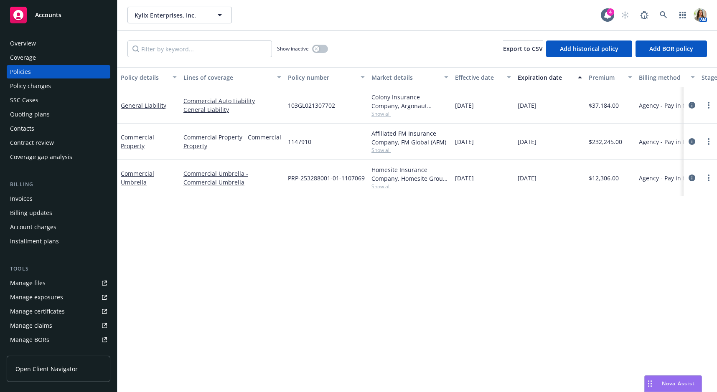
click at [383, 185] on span "Show all" at bounding box center [409, 186] width 77 height 7
click at [710, 179] on link "more" at bounding box center [708, 178] width 10 height 10
click at [661, 301] on link "Copy logging email" at bounding box center [664, 295] width 98 height 17
drag, startPoint x: 287, startPoint y: 177, endPoint x: 365, endPoint y: 181, distance: 77.8
click at [365, 181] on div "PRP-253288001-01-1107069" at bounding box center [326, 178] width 84 height 36
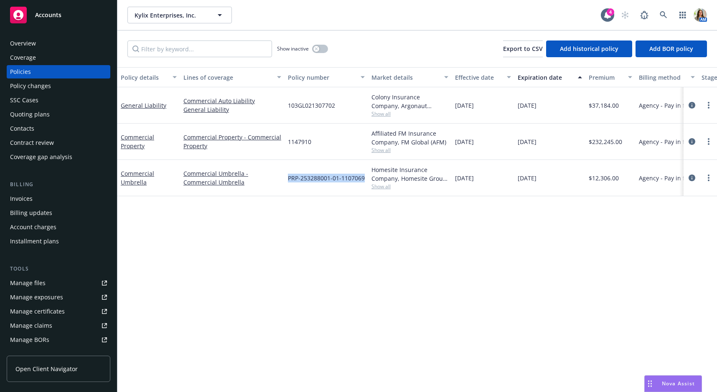
copy span "PRP-253288001-01-1107069"
click at [59, 117] on div "Quoting plans" at bounding box center [58, 114] width 97 height 13
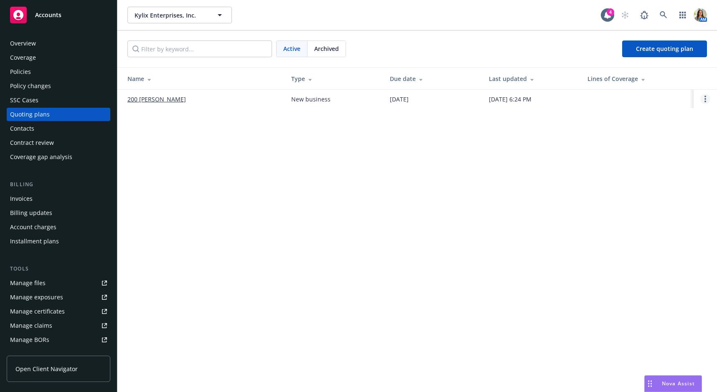
click at [706, 96] on link "Open options" at bounding box center [705, 99] width 10 height 10
click at [661, 44] on span "Copy logging email" at bounding box center [662, 42] width 73 height 8
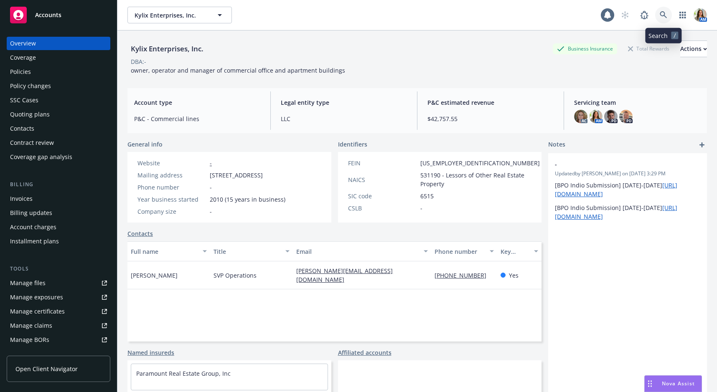
click at [667, 8] on link at bounding box center [663, 15] width 17 height 17
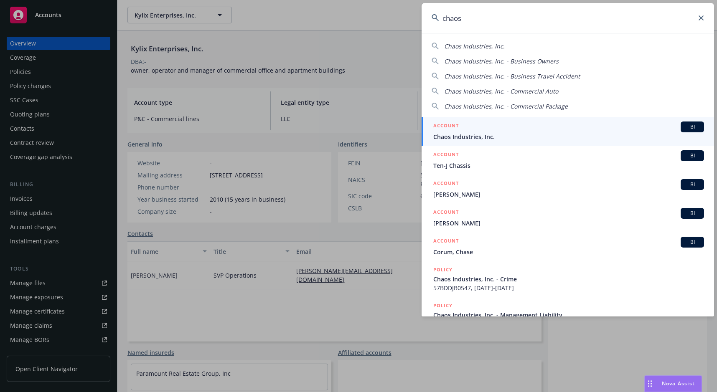
type input "chaos"
click at [466, 128] on div "ACCOUNT BI" at bounding box center [568, 127] width 271 height 11
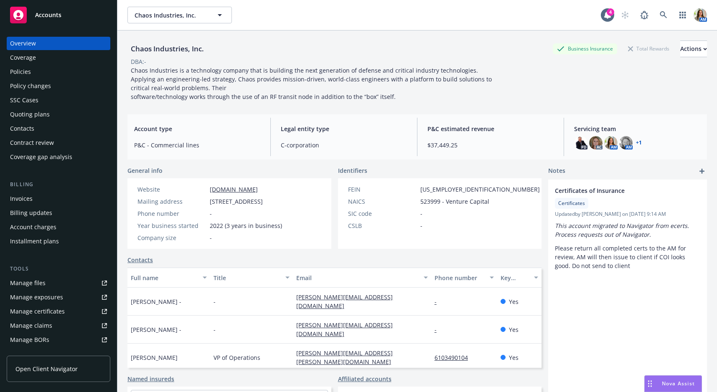
click at [25, 71] on div "Policies" at bounding box center [20, 71] width 21 height 13
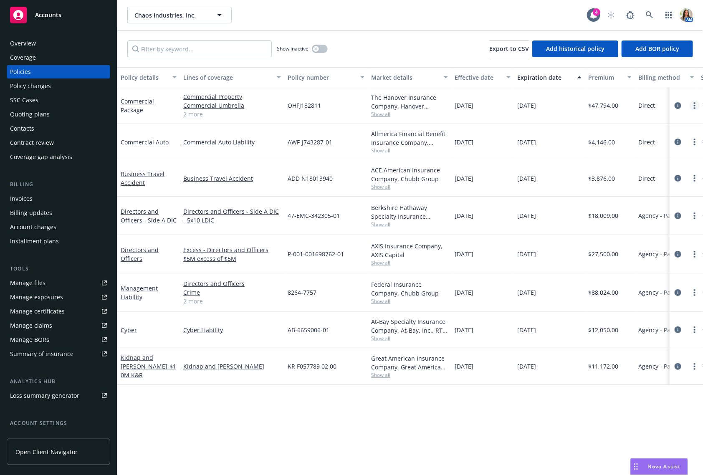
click at [695, 107] on icon "more" at bounding box center [695, 105] width 2 height 7
click at [633, 221] on link "Copy logging email" at bounding box center [651, 222] width 98 height 17
drag, startPoint x: 286, startPoint y: 105, endPoint x: 337, endPoint y: 106, distance: 51.4
click at [337, 106] on div "OHFJ182811" at bounding box center [326, 105] width 84 height 37
copy span "OHFJ182811"
